Goal: Transaction & Acquisition: Obtain resource

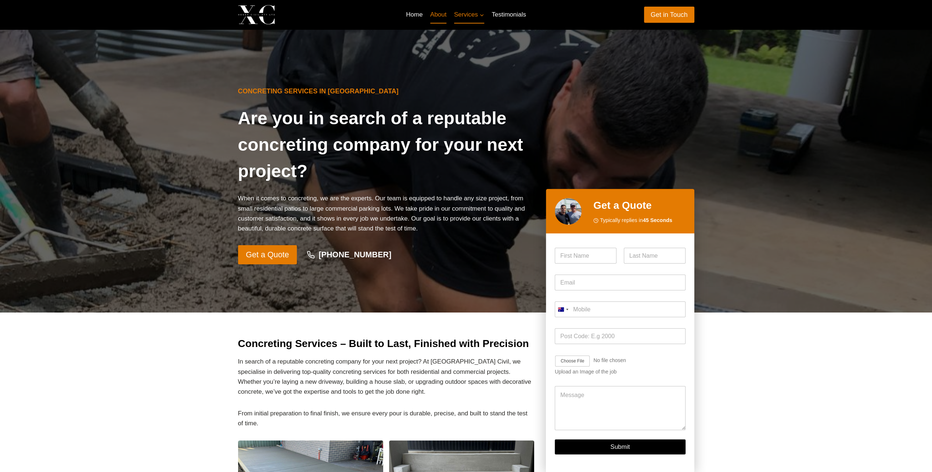
click at [445, 20] on link "About" at bounding box center [439, 15] width 24 height 18
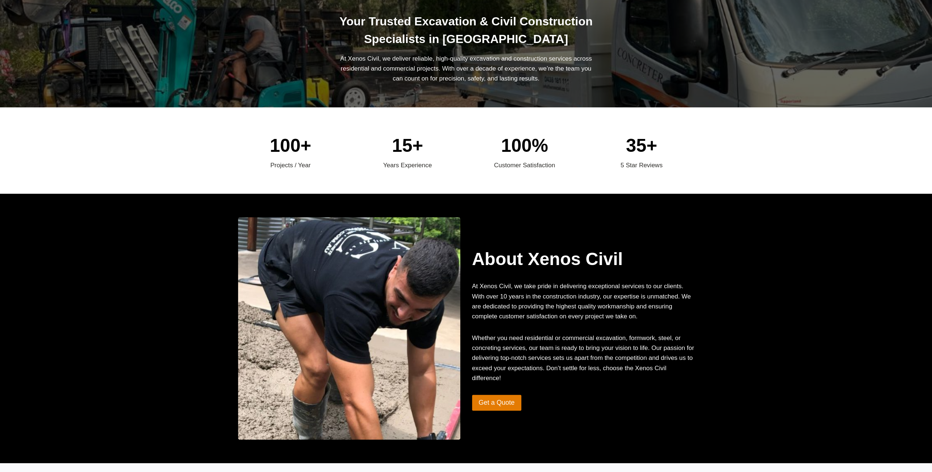
scroll to position [110, 0]
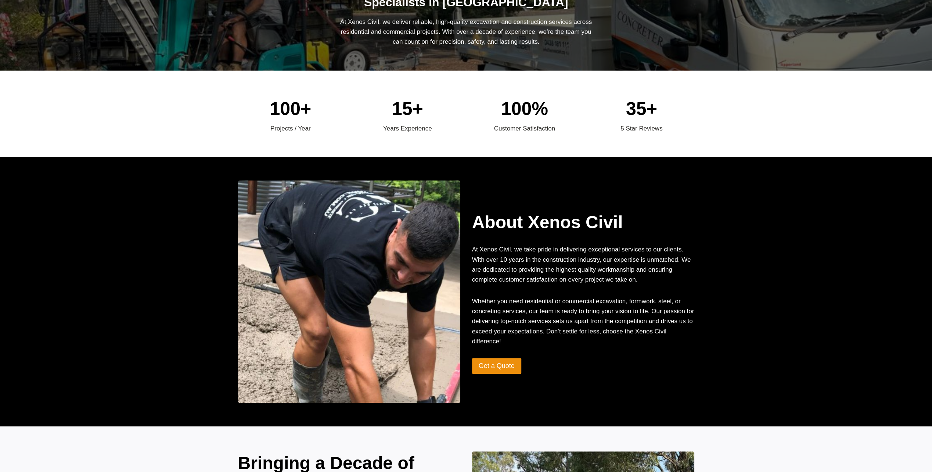
click at [497, 362] on span "Get a Quote" at bounding box center [497, 365] width 36 height 11
